Goal: Task Accomplishment & Management: Manage account settings

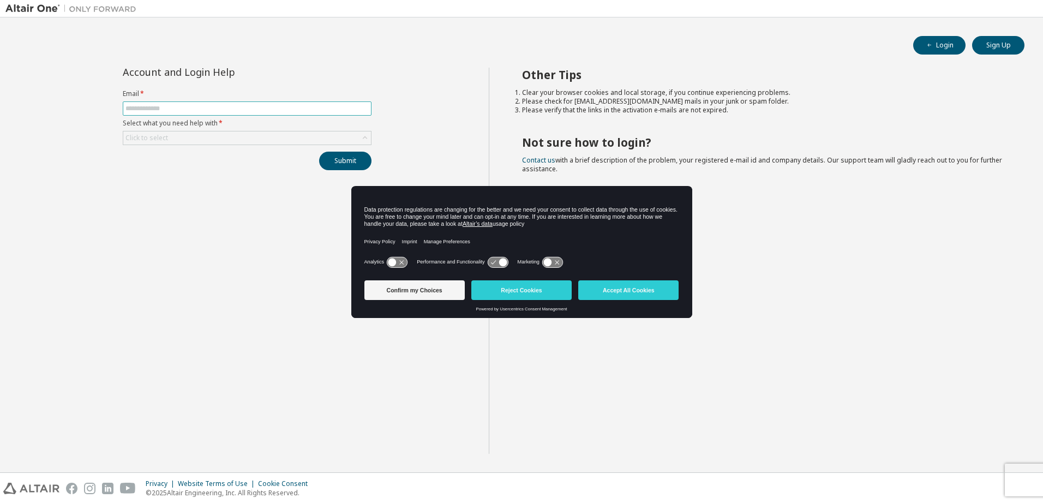
click at [142, 106] on input "text" at bounding box center [247, 108] width 243 height 9
type input "**********"
click at [175, 138] on div "Click to select" at bounding box center [247, 138] width 248 height 13
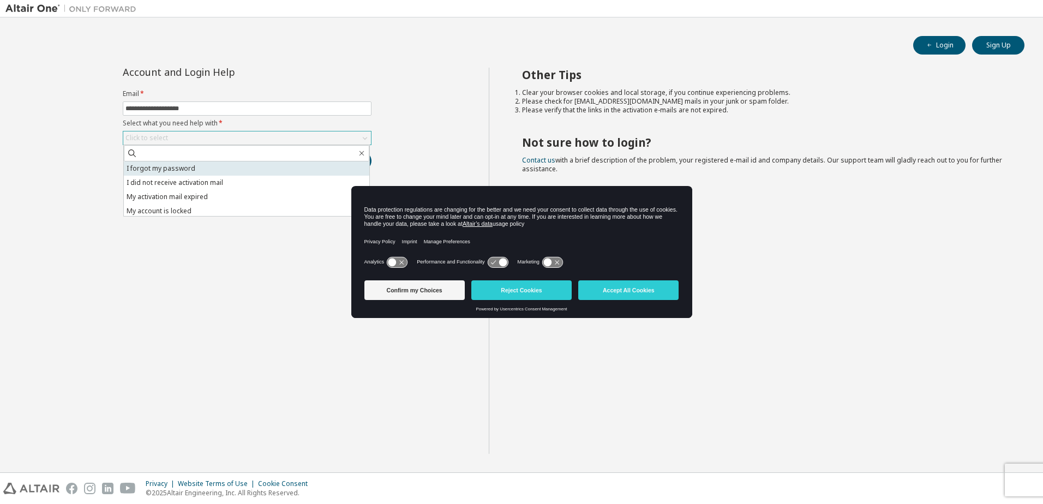
click at [172, 169] on li "I forgot my password" at bounding box center [247, 169] width 246 height 14
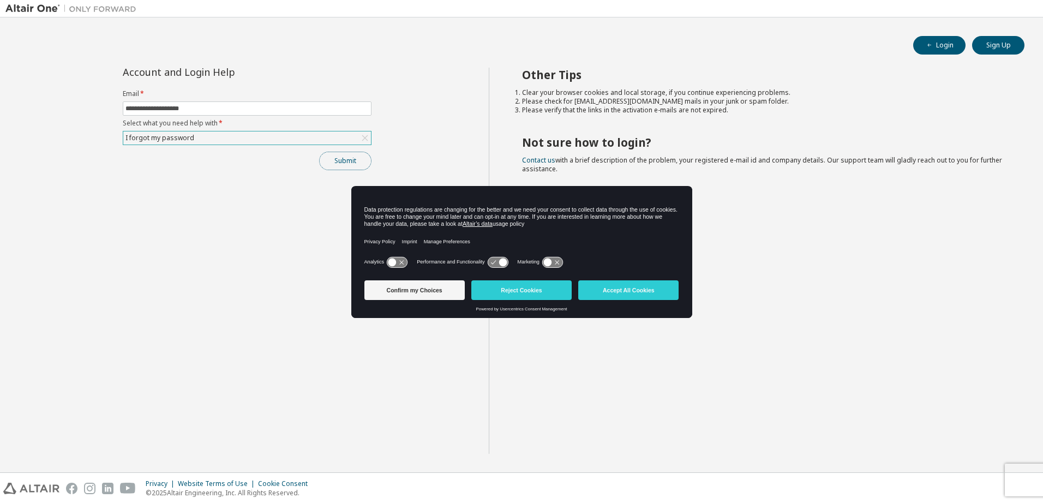
click at [344, 162] on button "Submit" at bounding box center [345, 161] width 52 height 19
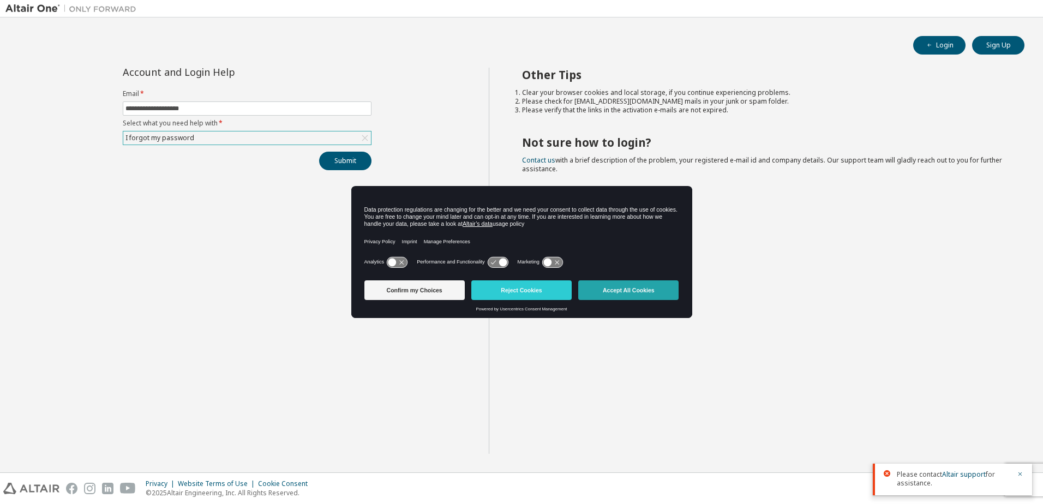
click at [624, 287] on button "Accept All Cookies" at bounding box center [628, 291] width 100 height 20
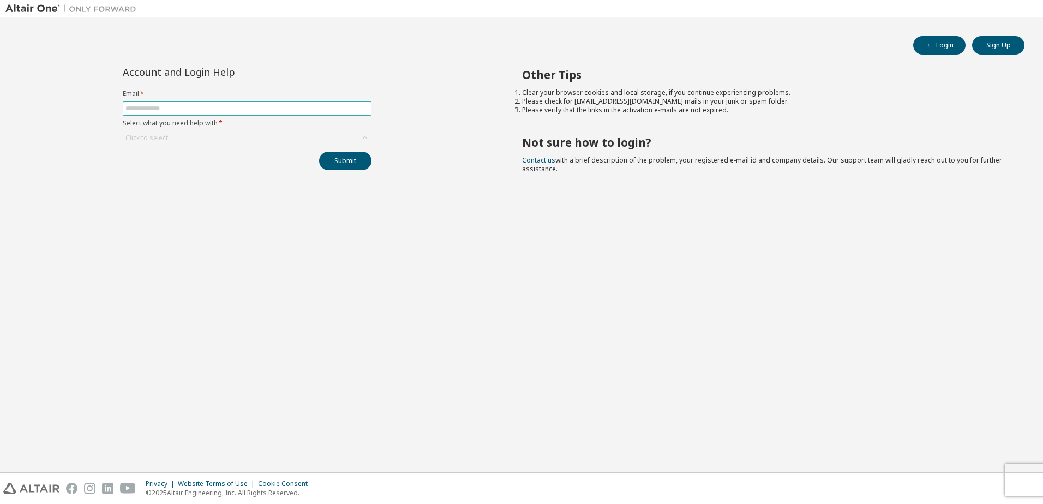
click at [156, 105] on input "text" at bounding box center [247, 108] width 243 height 9
type input "**********"
click at [157, 140] on div "Click to select" at bounding box center [147, 138] width 43 height 9
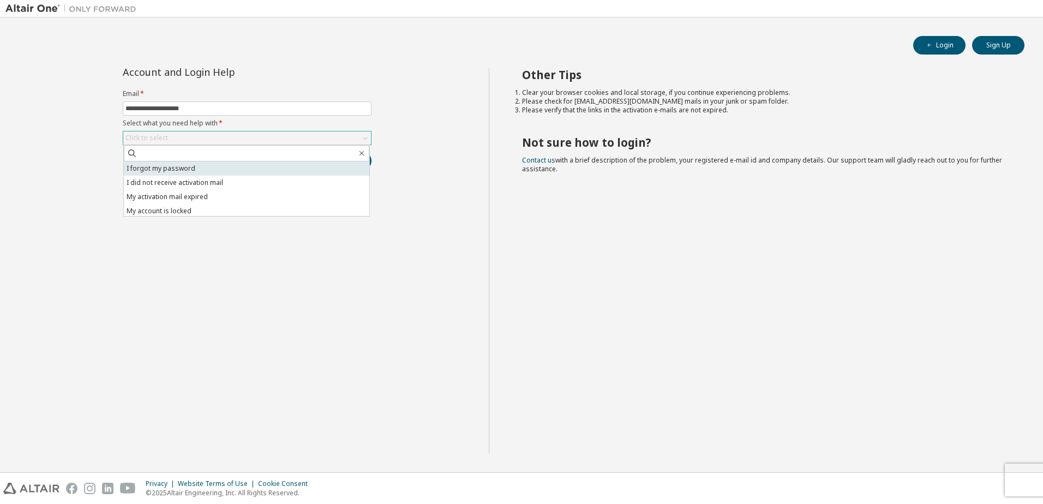
click at [170, 169] on li "I forgot my password" at bounding box center [247, 169] width 246 height 14
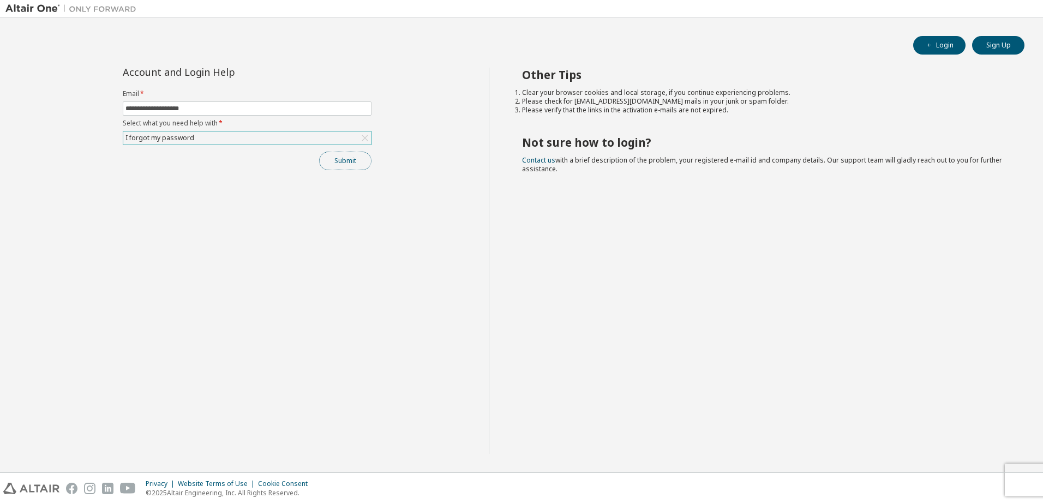
click at [347, 163] on button "Submit" at bounding box center [345, 161] width 52 height 19
click at [1021, 474] on icon "button" at bounding box center [1021, 475] width 4 height 4
click at [345, 161] on button "Submit" at bounding box center [345, 161] width 52 height 19
